Goal: Browse casually

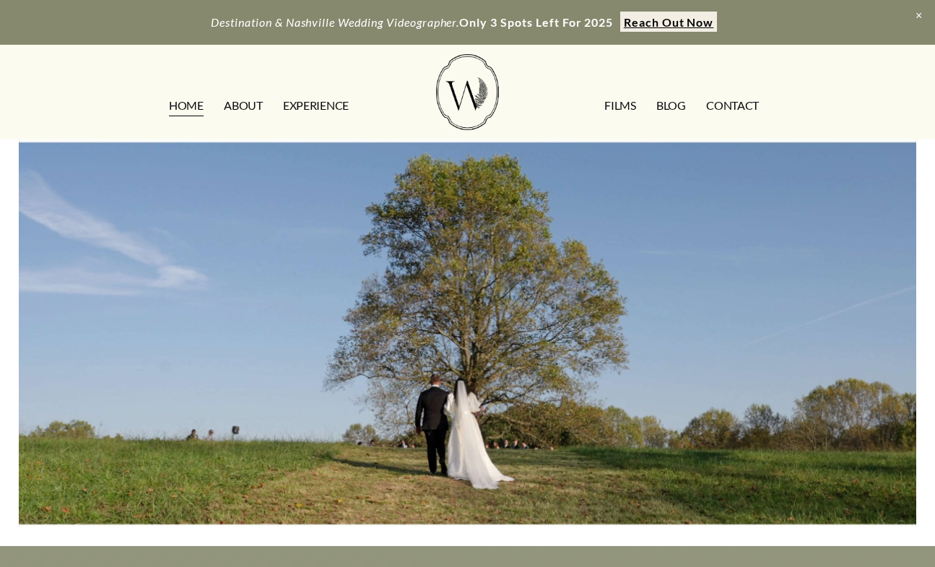
click at [621, 103] on link "FILMS" at bounding box center [619, 105] width 31 height 23
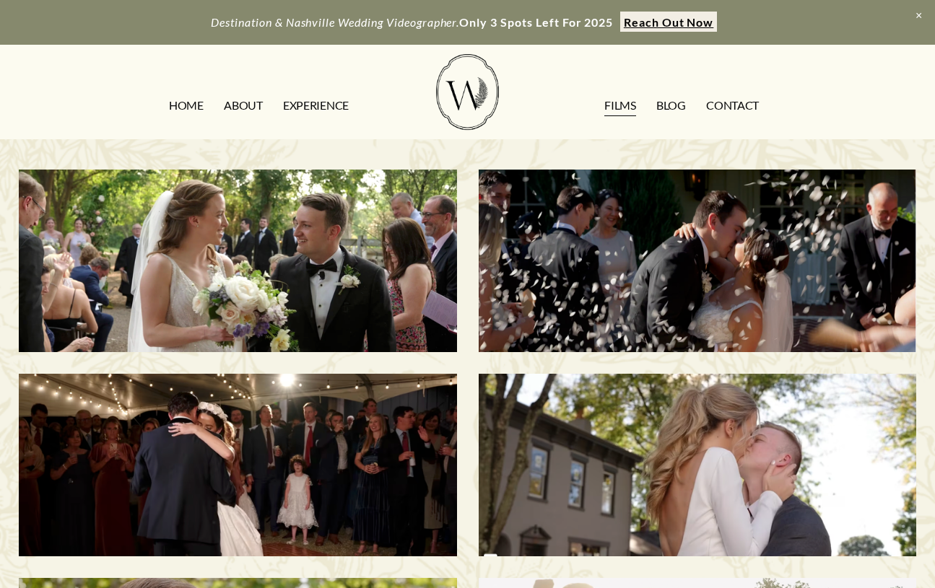
click at [653, 252] on h3 "Savannah & [PERSON_NAME] | [GEOGRAPHIC_DATA], [GEOGRAPHIC_DATA]" at bounding box center [697, 260] width 377 height 119
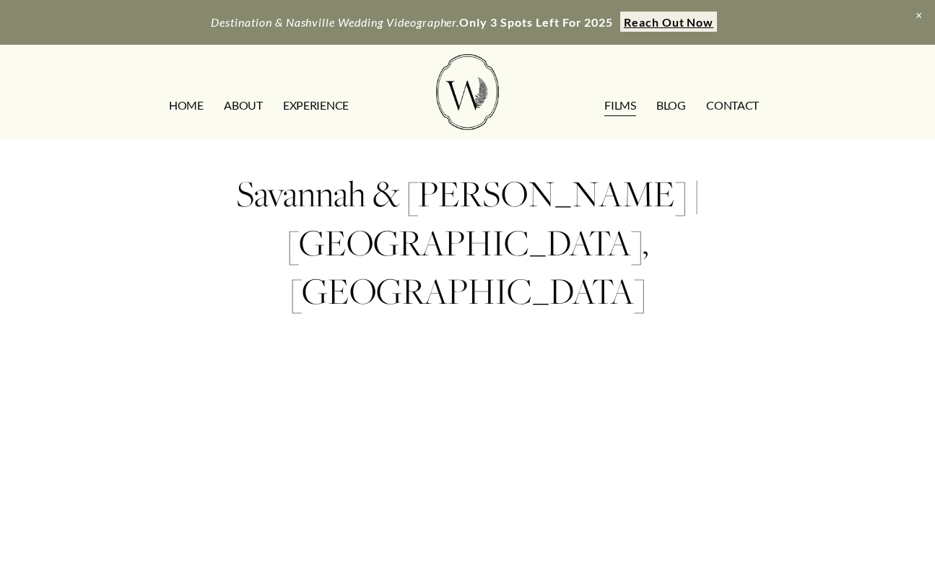
click at [305, 102] on link "EXPERIENCE" at bounding box center [316, 105] width 66 height 23
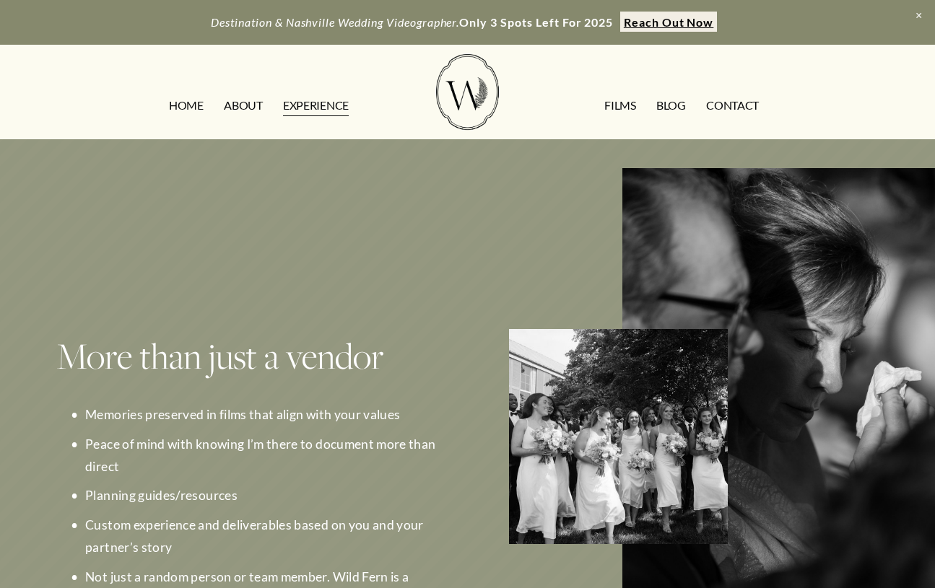
scroll to position [1076, 0]
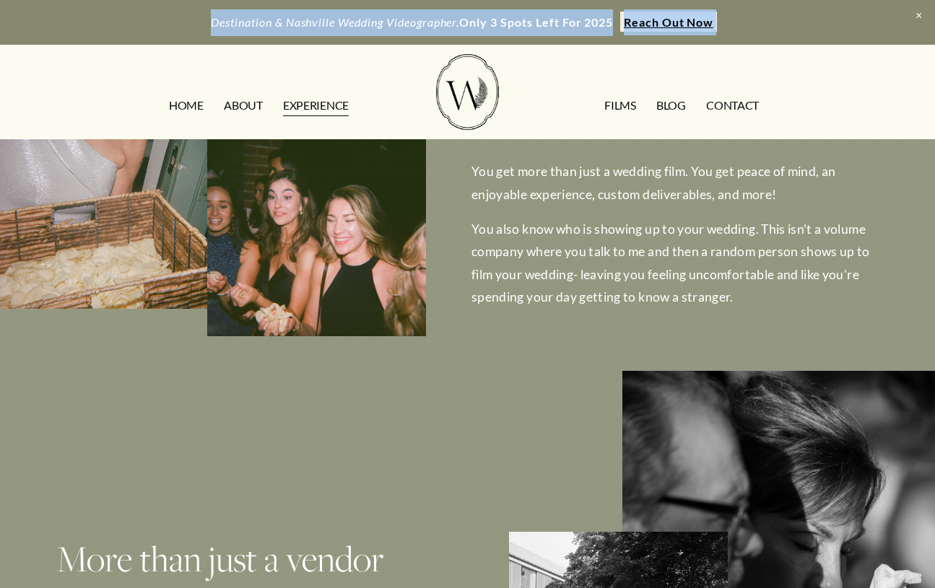
drag, startPoint x: 377, startPoint y: 77, endPoint x: 198, endPoint y: 37, distance: 182.7
click at [198, 37] on header "Destination & Nashville Wedding Videographer. Only 3 spots left for 2025 Reach …" at bounding box center [467, 69] width 935 height 139
